Goal: Transaction & Acquisition: Subscribe to service/newsletter

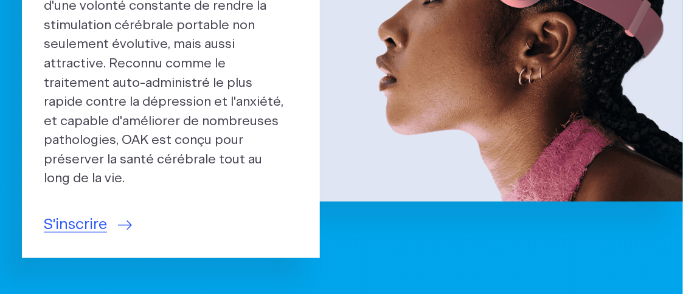
scroll to position [283, 0]
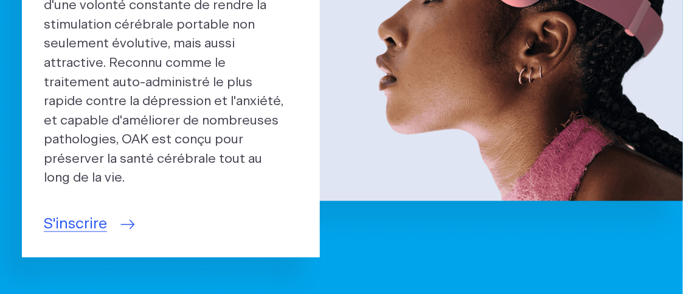
click at [63, 217] on font "S'inscrire" at bounding box center [75, 224] width 63 height 15
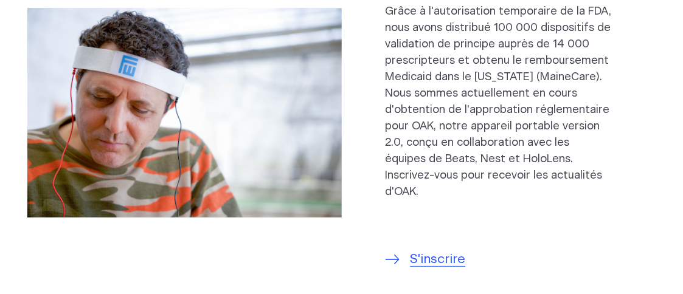
scroll to position [1109, 0]
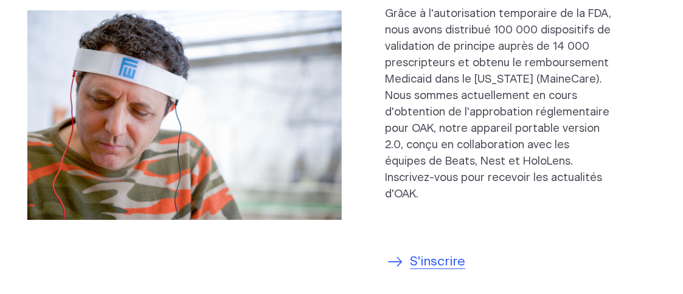
click at [433, 255] on font "S'inscrire" at bounding box center [438, 261] width 55 height 13
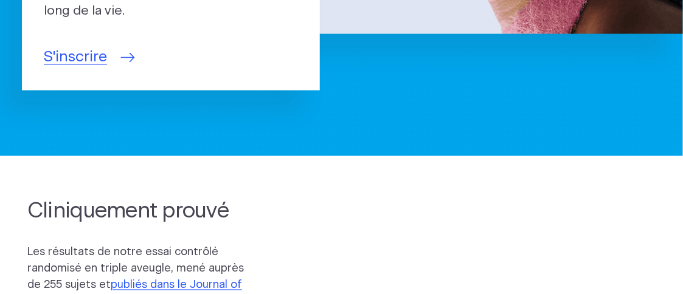
scroll to position [429, 0]
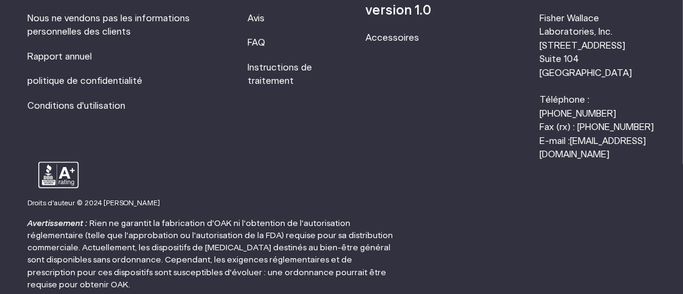
scroll to position [817, 0]
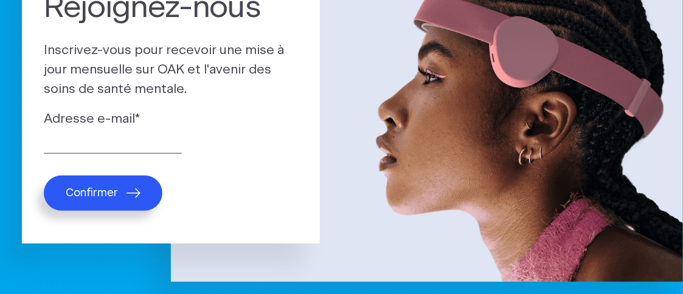
scroll to position [78, 0]
